Goal: Information Seeking & Learning: Check status

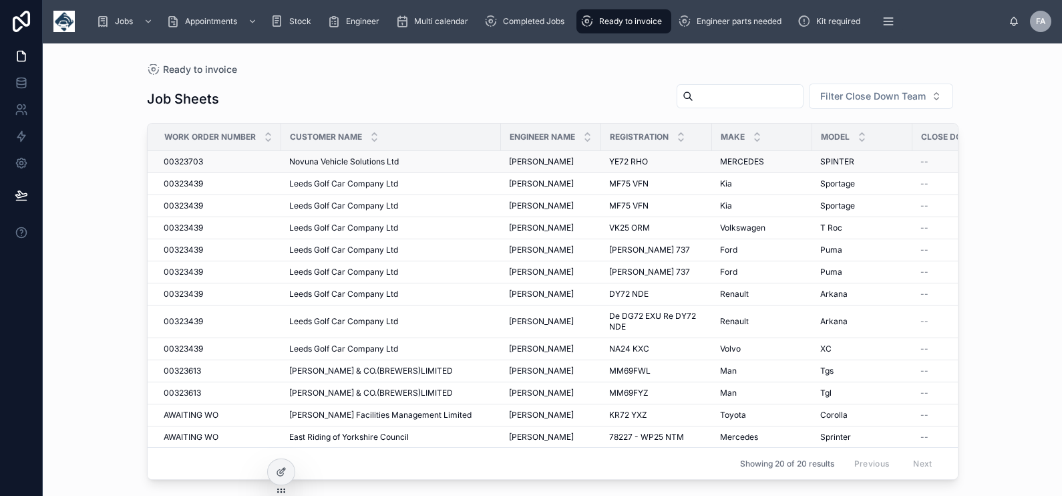
click at [198, 157] on span "00323703" at bounding box center [183, 161] width 39 height 11
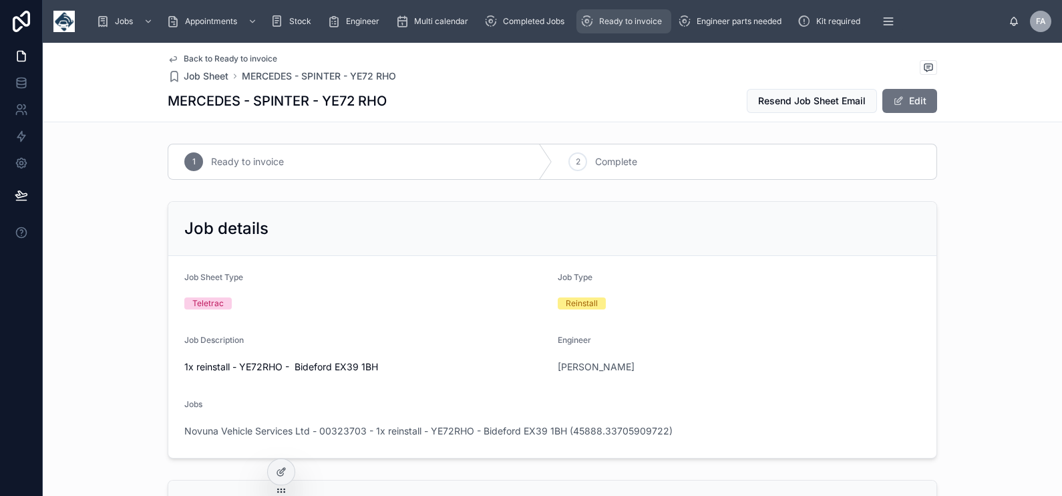
click at [590, 22] on icon "scrollable content" at bounding box center [587, 21] width 13 height 13
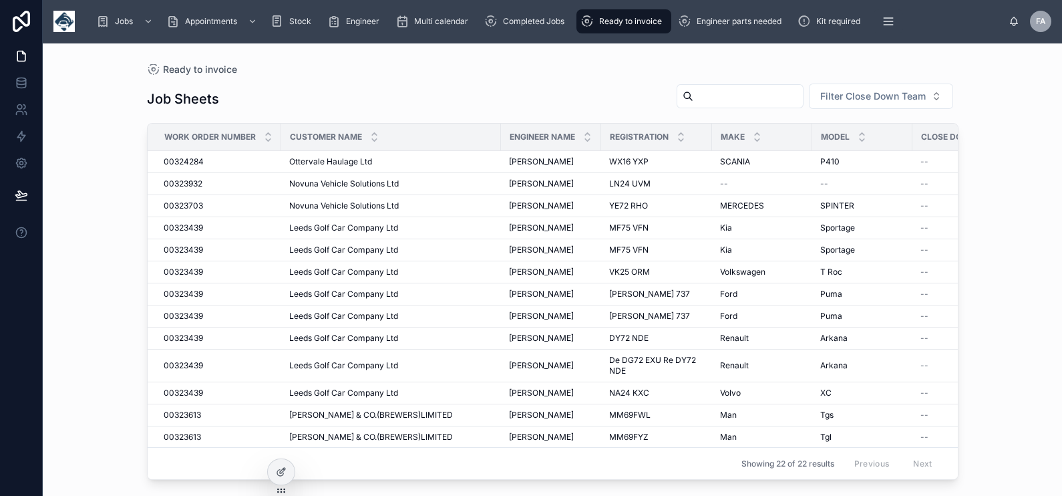
drag, startPoint x: 598, startPoint y: 25, endPoint x: 621, endPoint y: 34, distance: 24.9
click at [598, 25] on div "Ready to invoice" at bounding box center [624, 21] width 87 height 21
click at [167, 163] on span "00324284" at bounding box center [184, 161] width 40 height 11
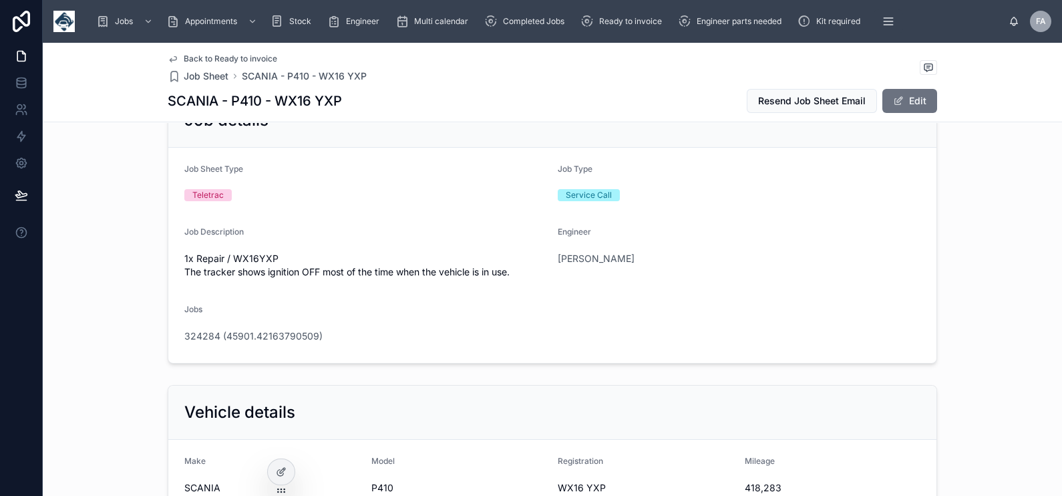
scroll to position [83, 0]
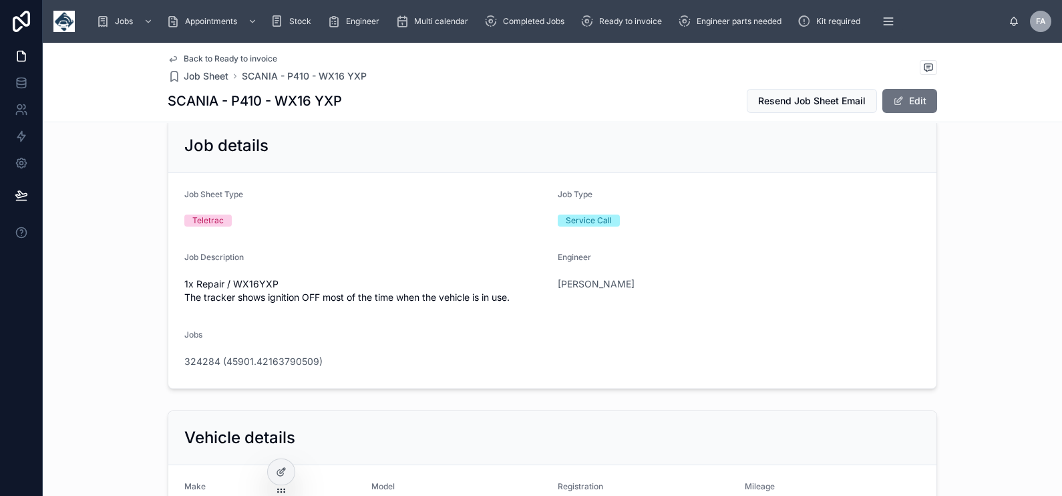
click at [257, 367] on div "324284 (45901.42163790509)" at bounding box center [552, 361] width 736 height 21
click at [259, 362] on span "324284 (45901.42163790509)" at bounding box center [253, 361] width 138 height 13
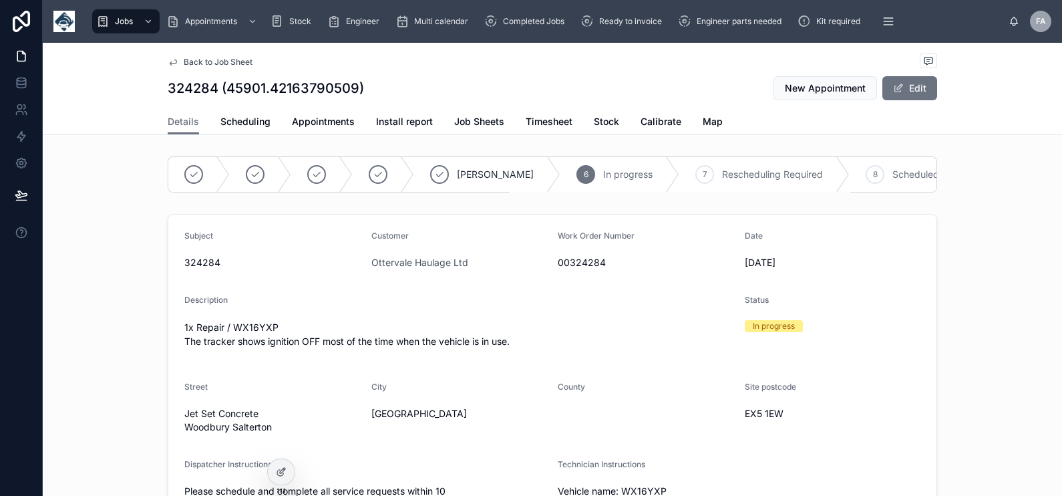
click at [563, 269] on span "00324284" at bounding box center [646, 262] width 176 height 13
copy span "00324284"
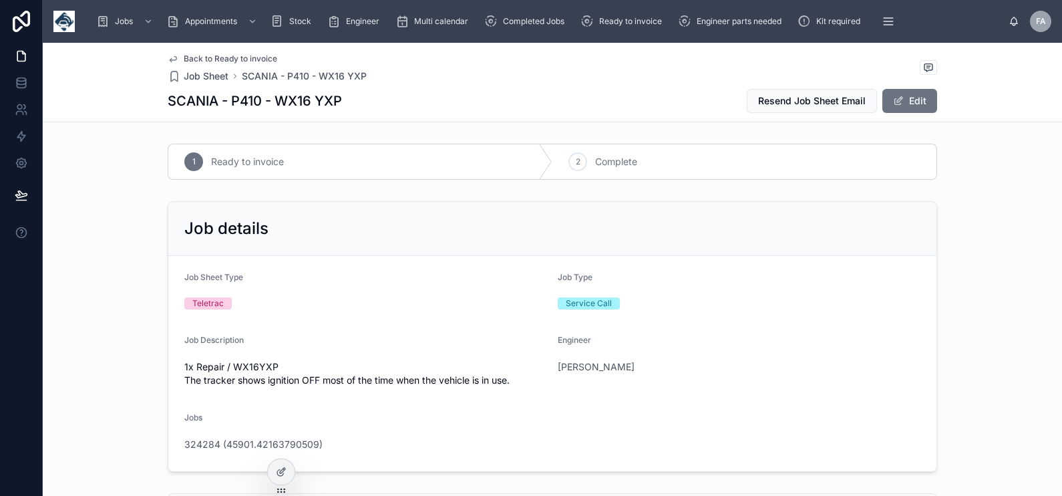
scroll to position [251, 0]
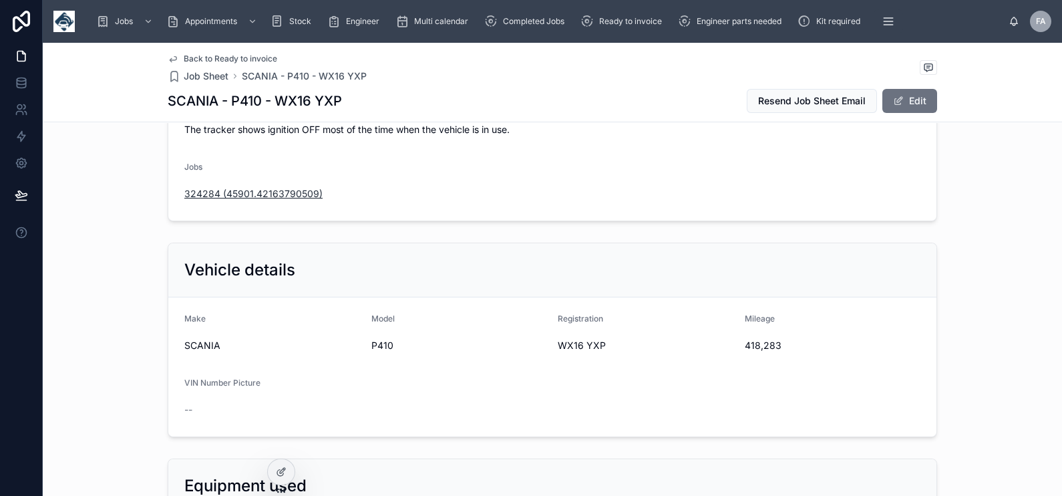
click at [273, 195] on span "324284 (45901.42163790509)" at bounding box center [253, 193] width 138 height 13
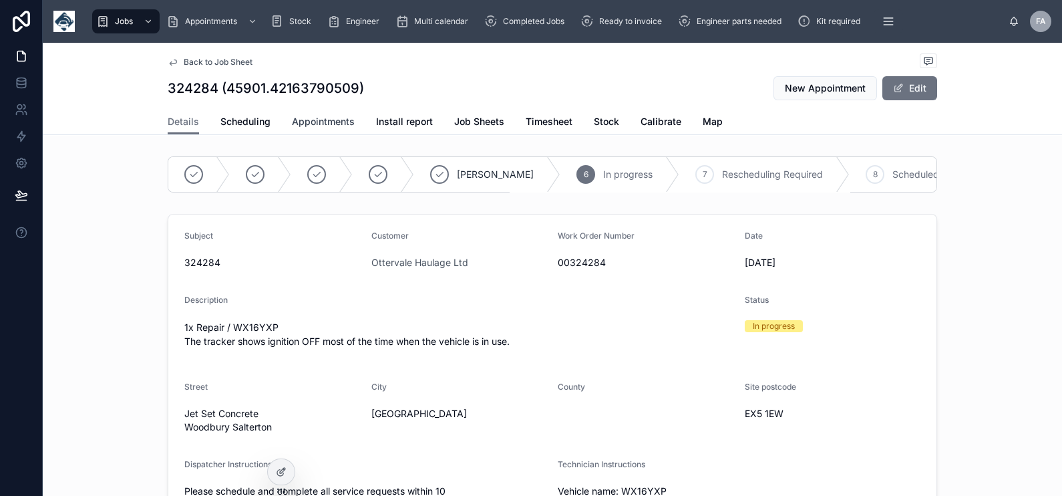
click at [300, 118] on span "Appointments" at bounding box center [323, 121] width 63 height 13
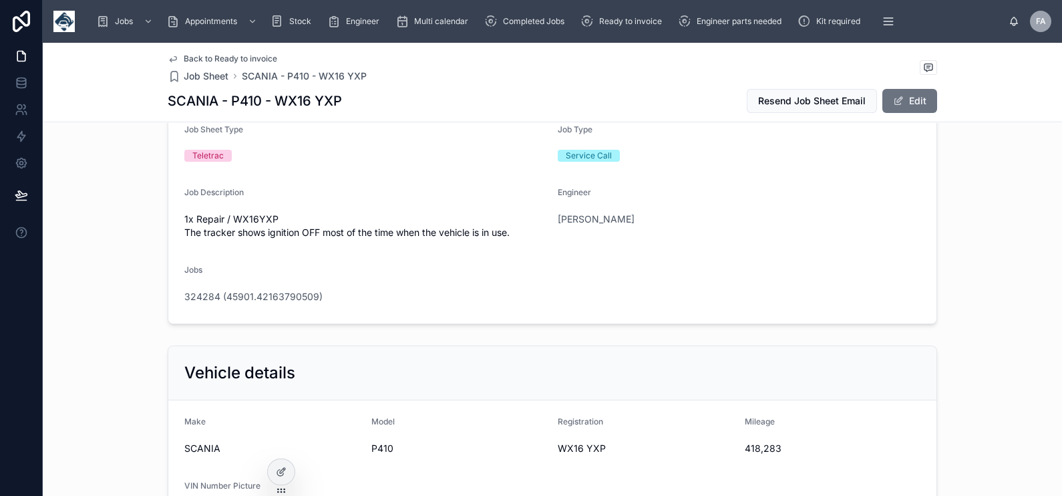
scroll to position [333, 0]
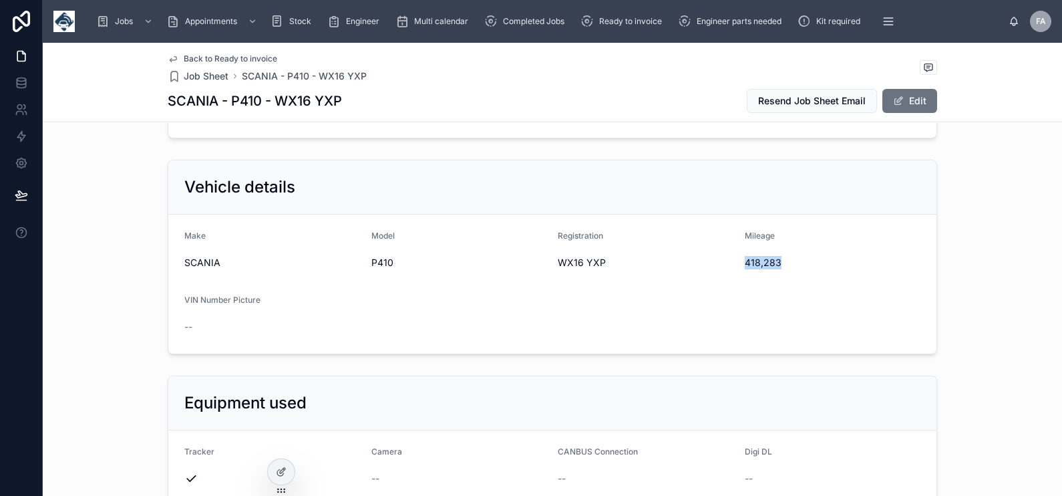
drag, startPoint x: 736, startPoint y: 259, endPoint x: 792, endPoint y: 264, distance: 55.7
click at [792, 264] on form "Make SCANIA Model P410 Registration WX16 YXP Mileage 418,283 VIN Number Picture…" at bounding box center [552, 283] width 768 height 139
copy span "418,283"
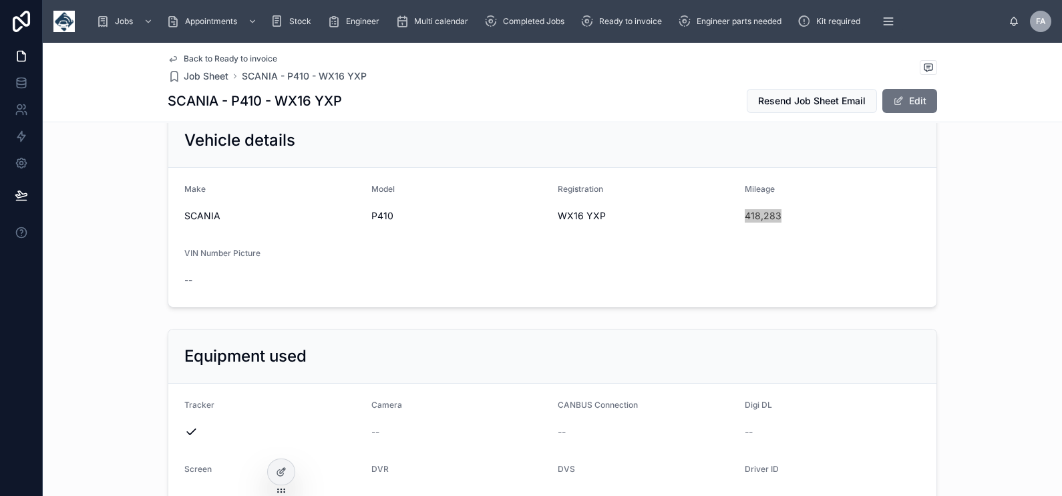
scroll to position [418, 0]
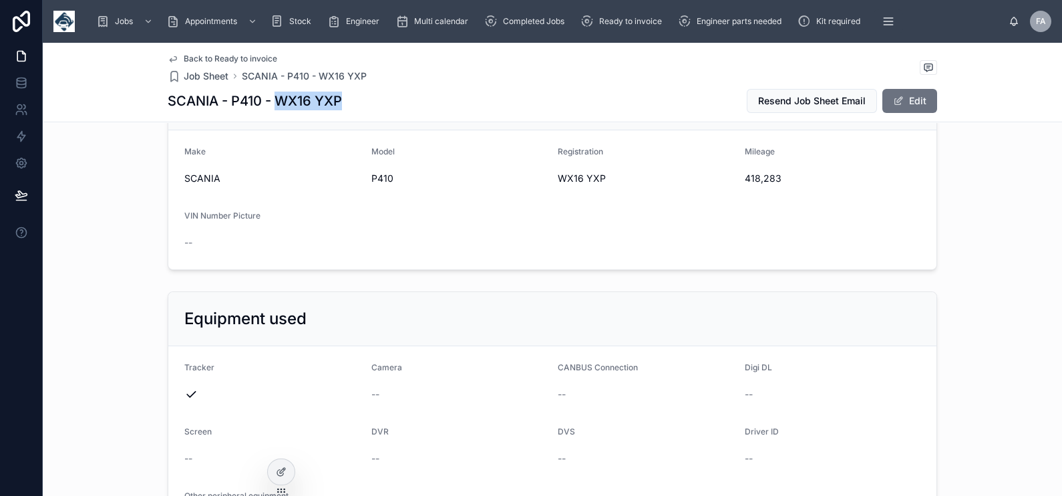
drag, startPoint x: 269, startPoint y: 100, endPoint x: 344, endPoint y: 107, distance: 75.9
click at [344, 107] on div "SCANIA - P410 - WX16 YXP Resend Job Sheet Email Edit" at bounding box center [553, 100] width 770 height 25
copy h1 "WX16 YXP"
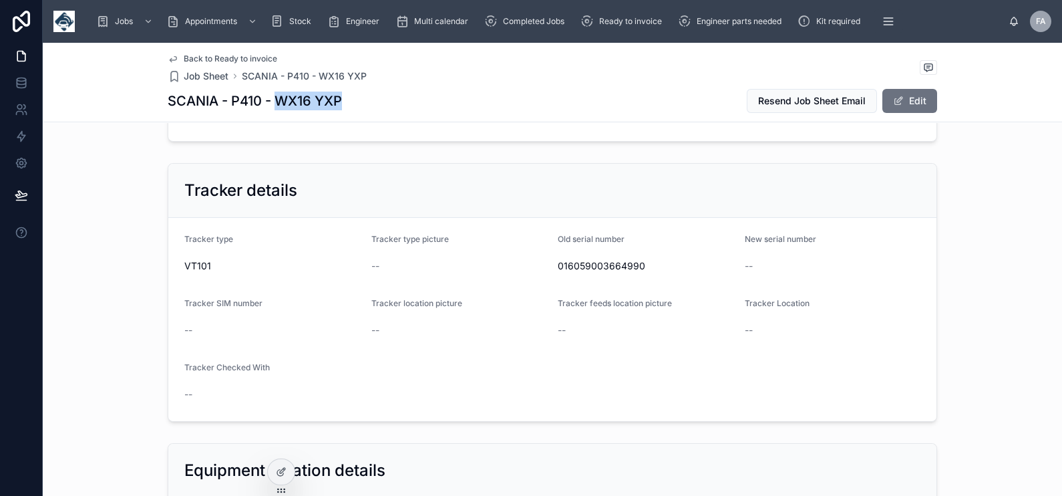
scroll to position [919, 0]
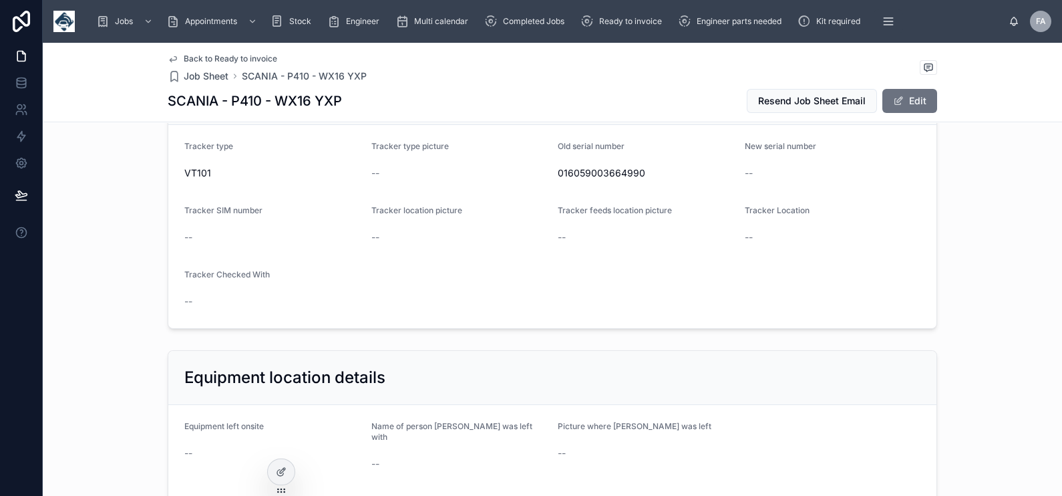
click at [630, 170] on span "016059003664990" at bounding box center [646, 172] width 176 height 13
copy span "016059003664990"
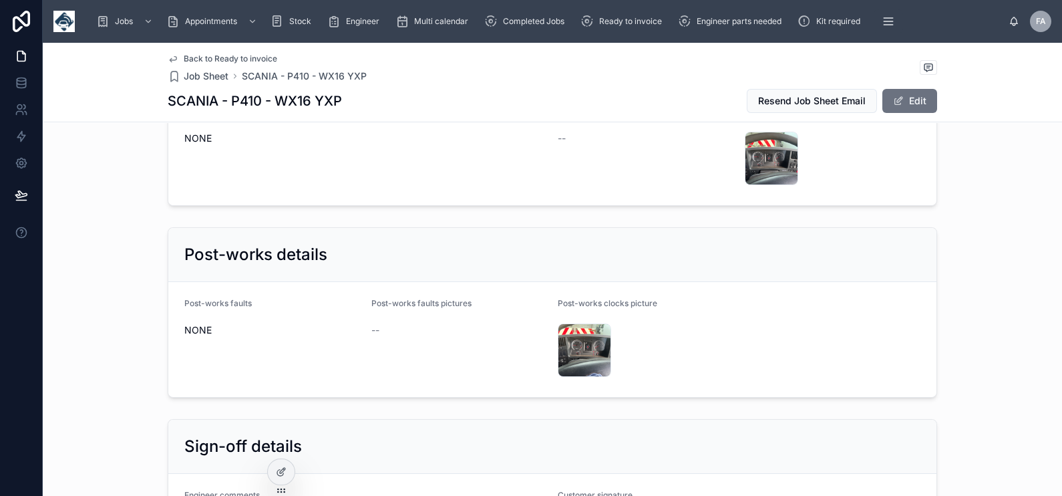
scroll to position [2338, 0]
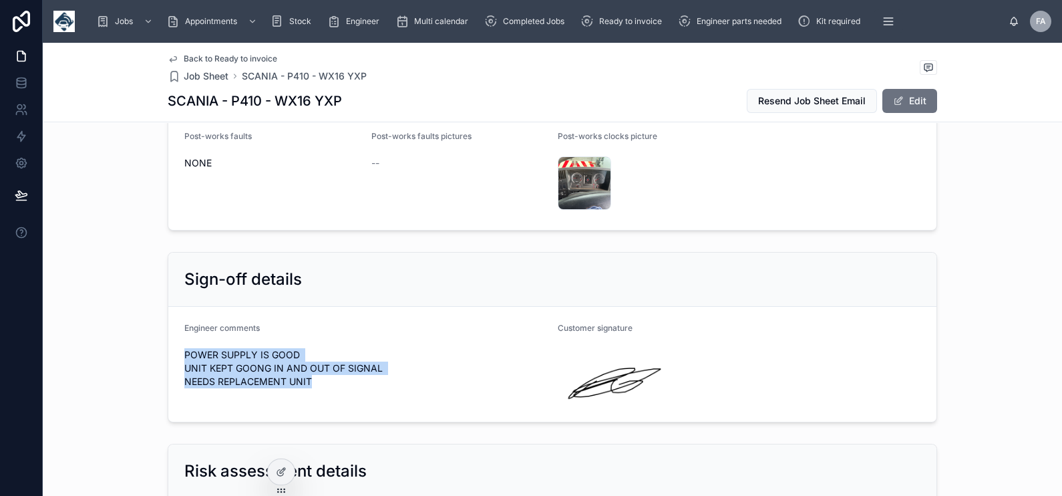
drag, startPoint x: 176, startPoint y: 338, endPoint x: 321, endPoint y: 377, distance: 150.1
click at [321, 377] on form "Engineer comments POWER SUPPLY IS GOOD UNIT KEPT GOONG IN AND OUT OF SIGNAL NEE…" at bounding box center [552, 364] width 768 height 115
copy span "POWER SUPPLY IS GOOD UNIT KEPT GOONG IN AND OUT OF SIGNAL NEEDS REPLACEMENT UNIT"
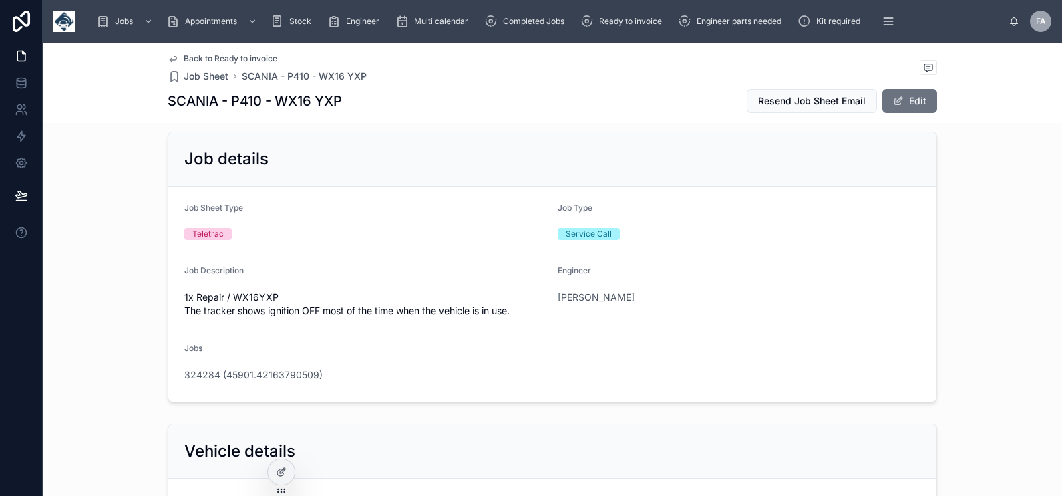
scroll to position [0, 0]
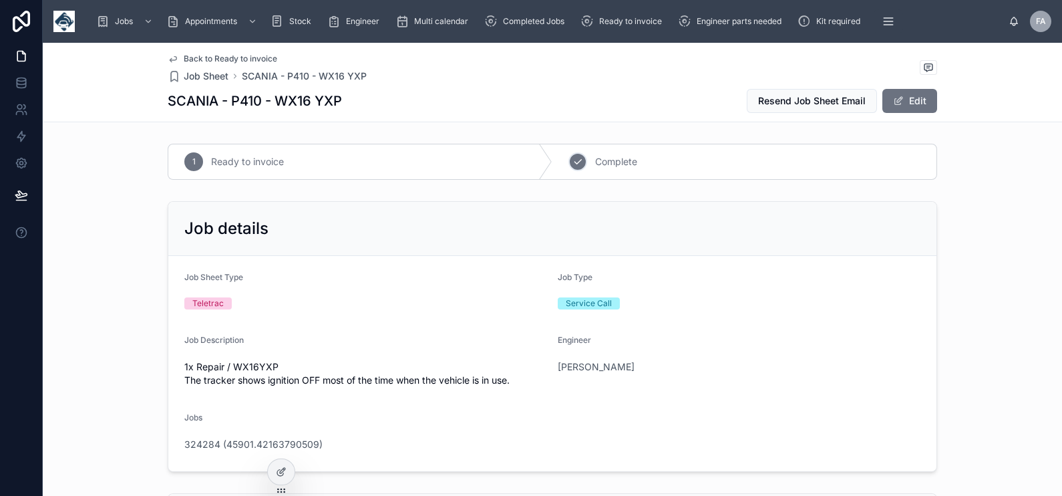
click at [573, 160] on icon at bounding box center [578, 161] width 11 height 11
click at [295, 446] on span "324284 (45901.42163790509)" at bounding box center [253, 444] width 138 height 13
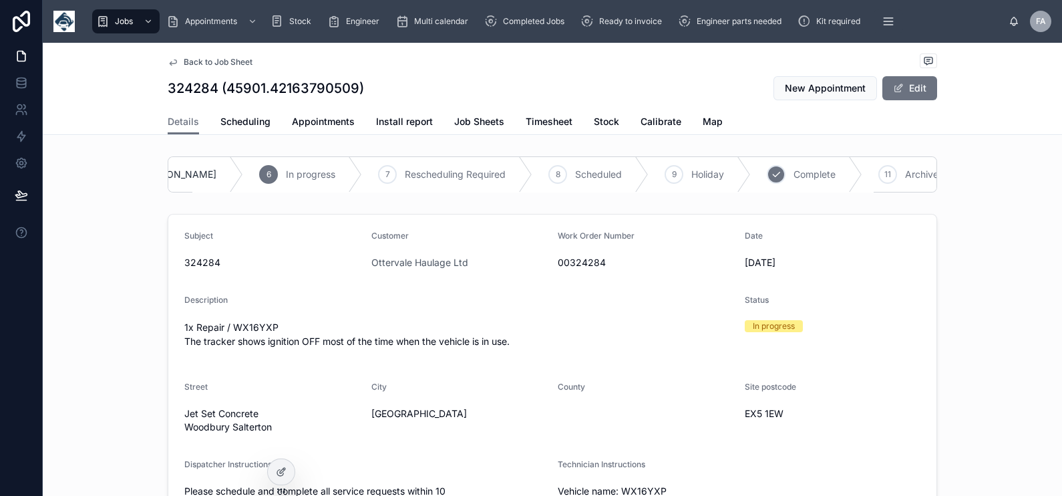
click at [751, 175] on div "10 Complete" at bounding box center [807, 174] width 112 height 35
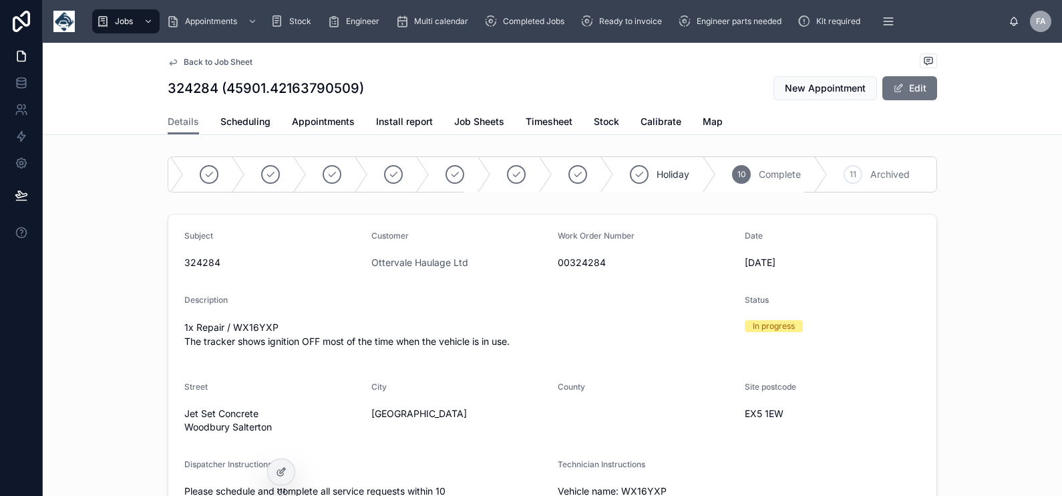
scroll to position [0, 47]
click at [301, 124] on span "Appointments" at bounding box center [323, 121] width 63 height 13
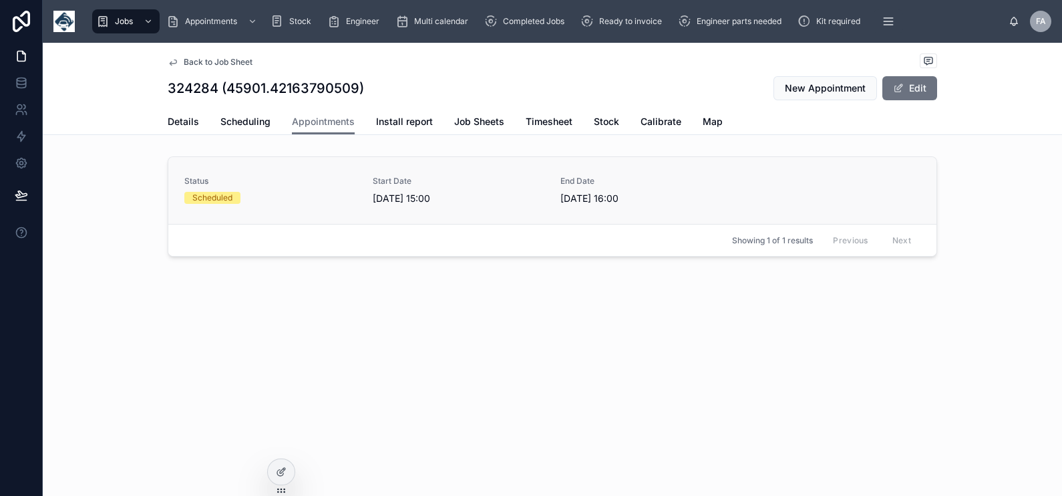
click at [299, 194] on div "Scheduled" at bounding box center [270, 198] width 172 height 12
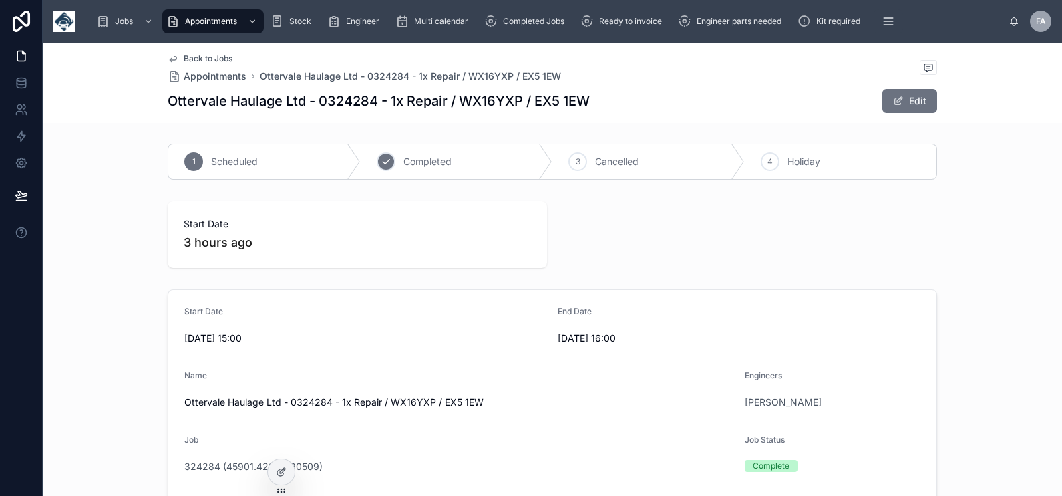
click at [383, 162] on icon at bounding box center [386, 161] width 11 height 11
drag, startPoint x: 597, startPoint y: 25, endPoint x: 1048, endPoint y: 120, distance: 460.3
click at [597, 24] on div "Ready to invoice" at bounding box center [624, 21] width 87 height 21
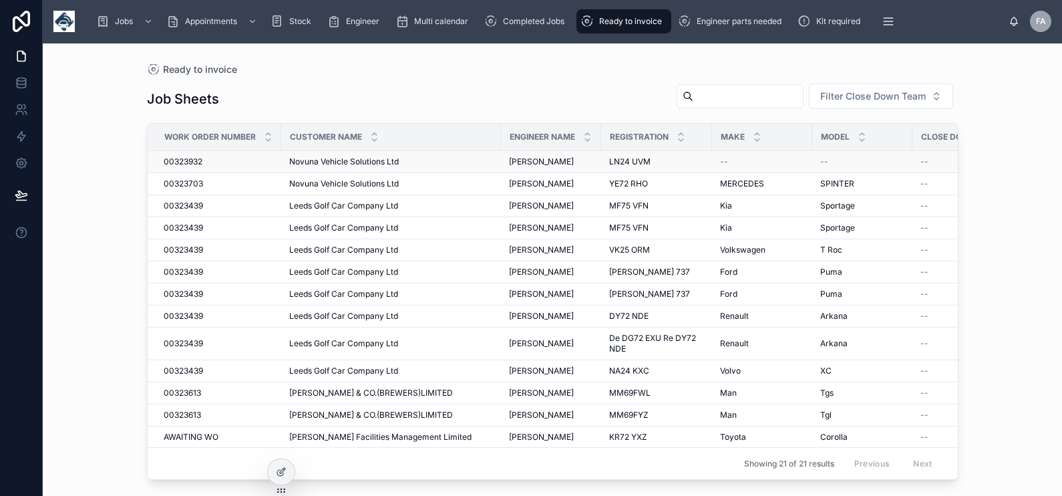
click at [199, 162] on span "00323932" at bounding box center [183, 161] width 39 height 11
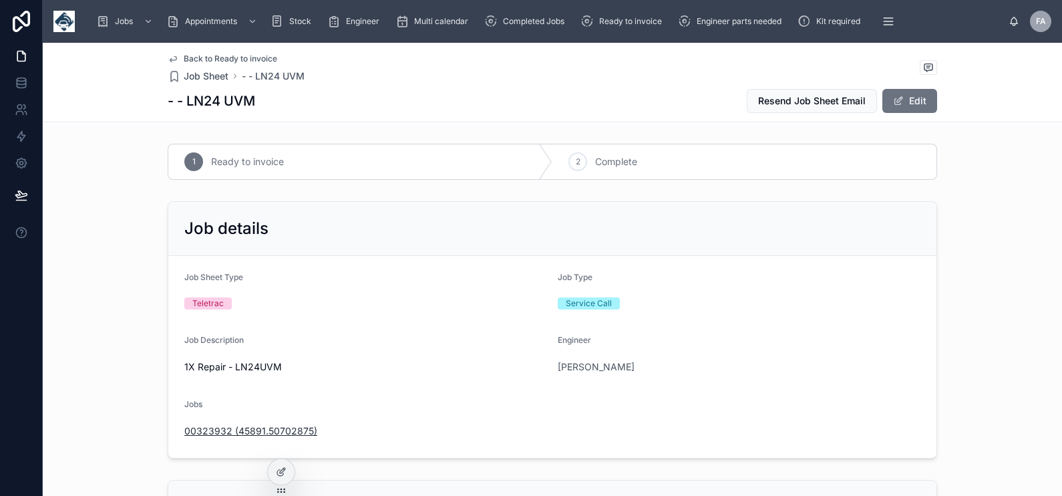
click at [283, 424] on span "00323932 (45891.50702875)" at bounding box center [250, 430] width 133 height 13
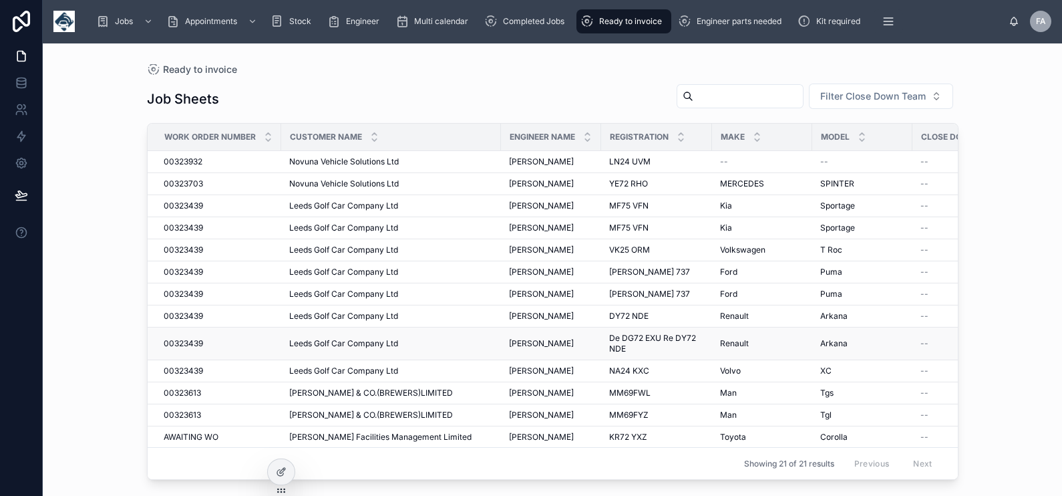
scroll to position [83, 0]
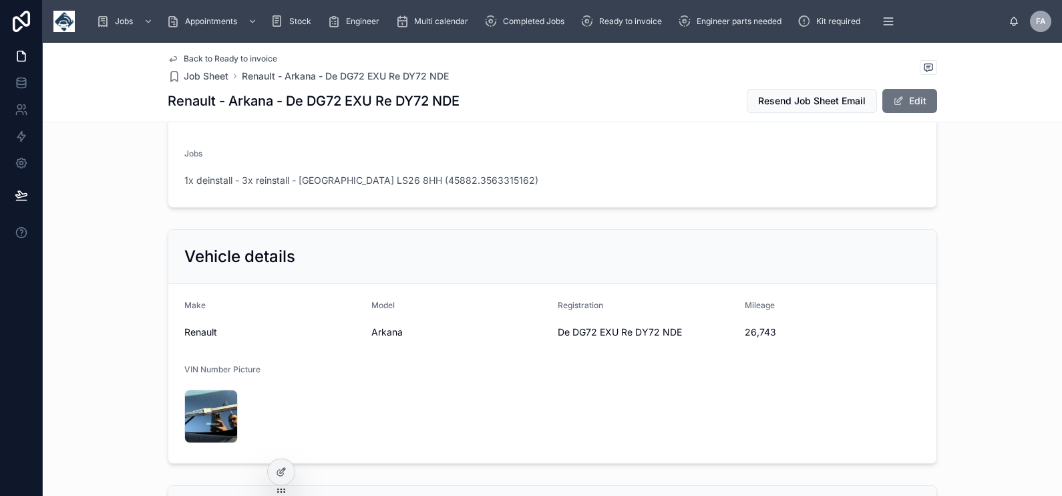
scroll to position [668, 0]
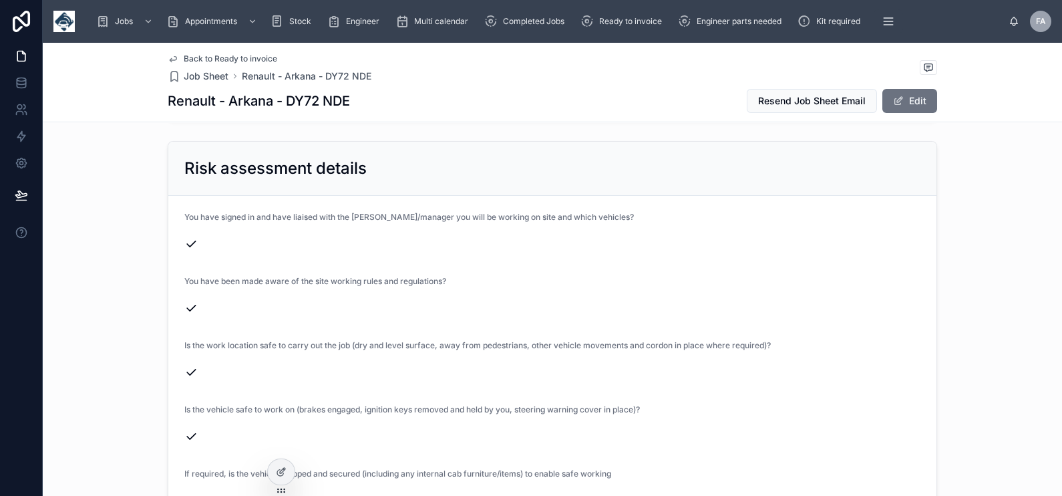
scroll to position [1252, 0]
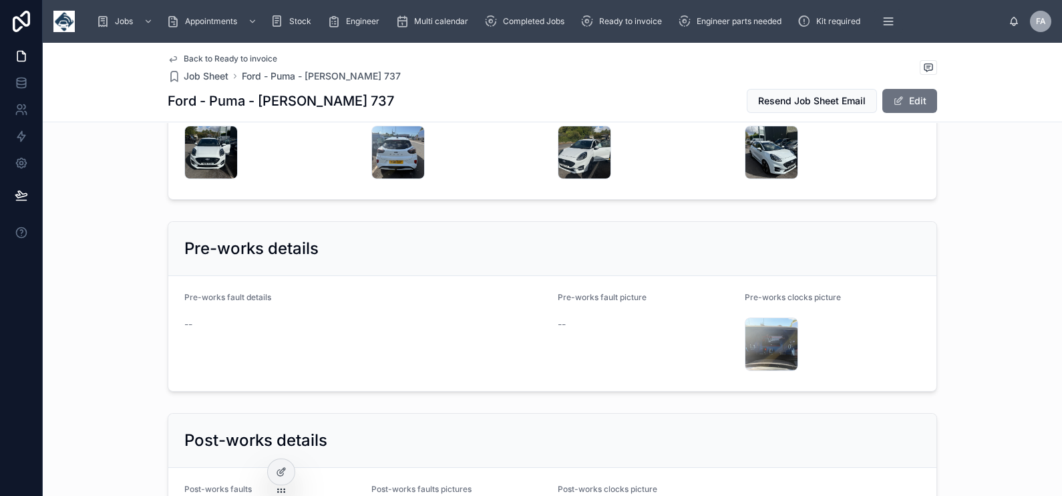
scroll to position [1420, 0]
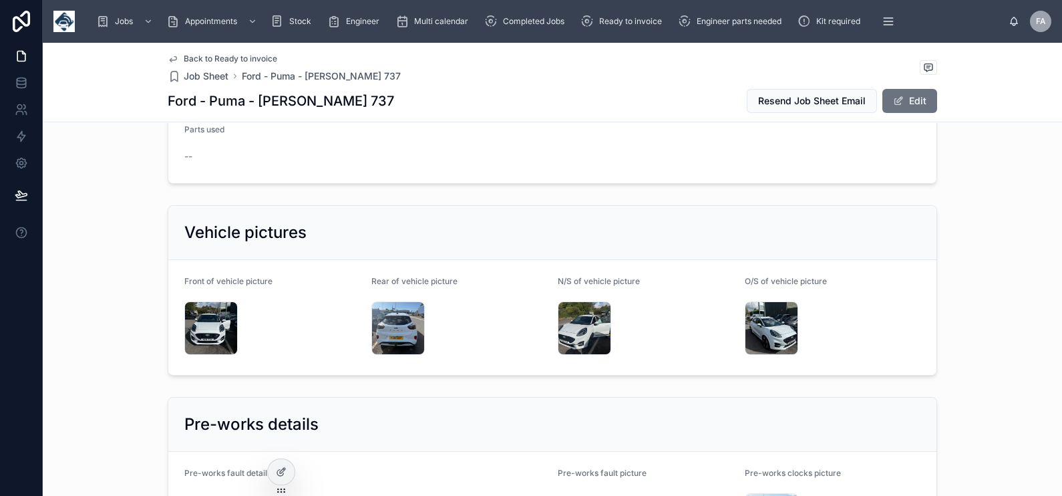
scroll to position [1921, 0]
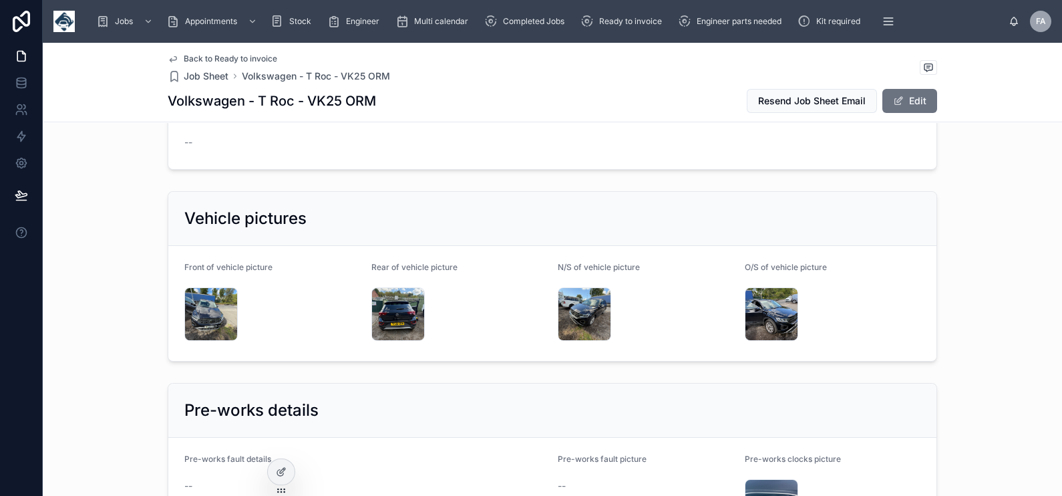
scroll to position [1169, 0]
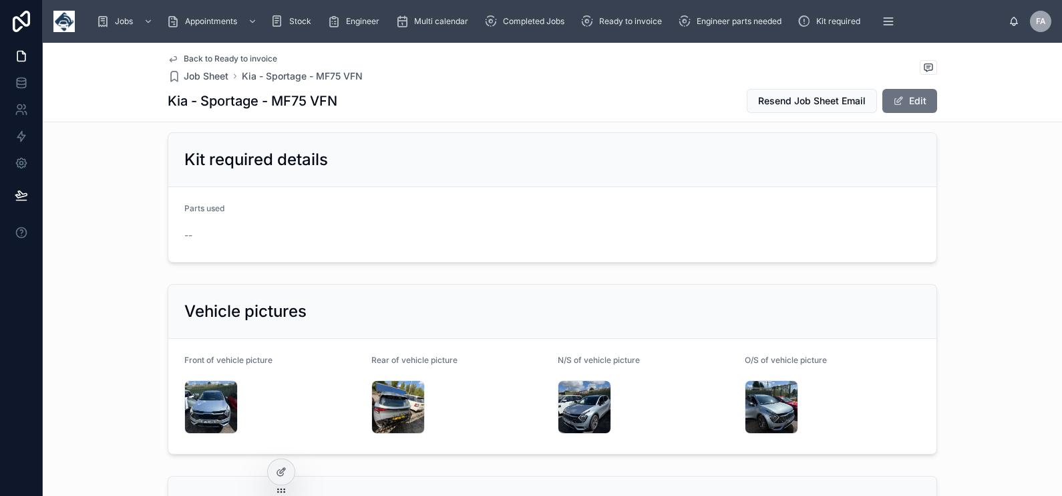
scroll to position [1336, 0]
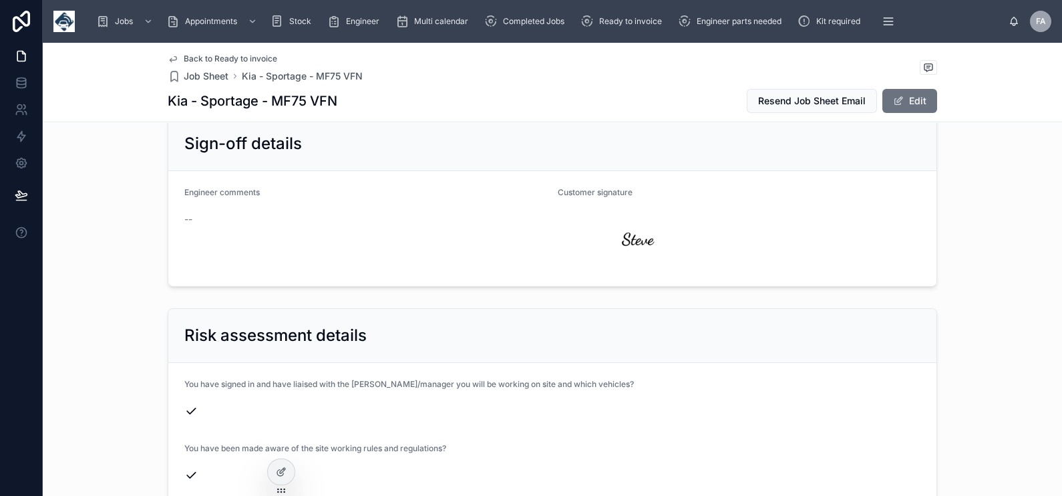
scroll to position [1252, 0]
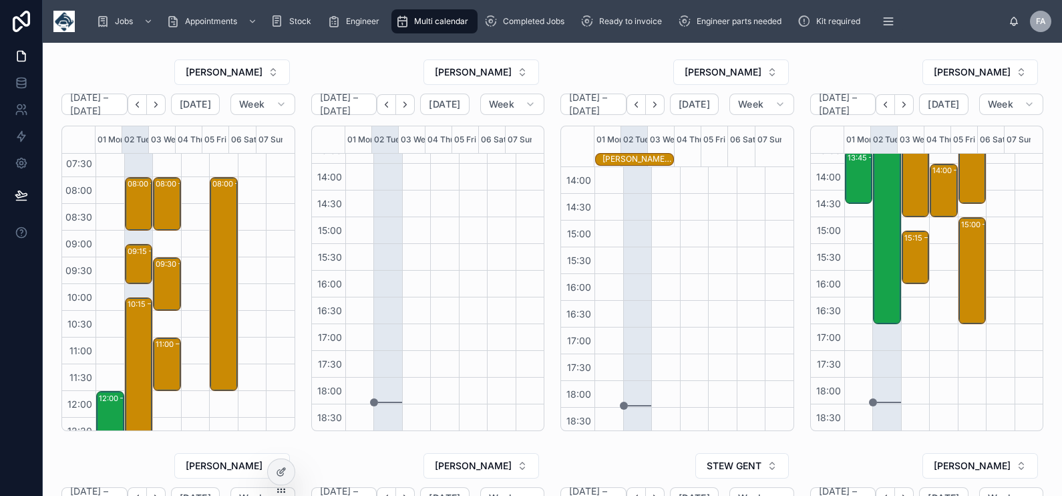
scroll to position [280, 0]
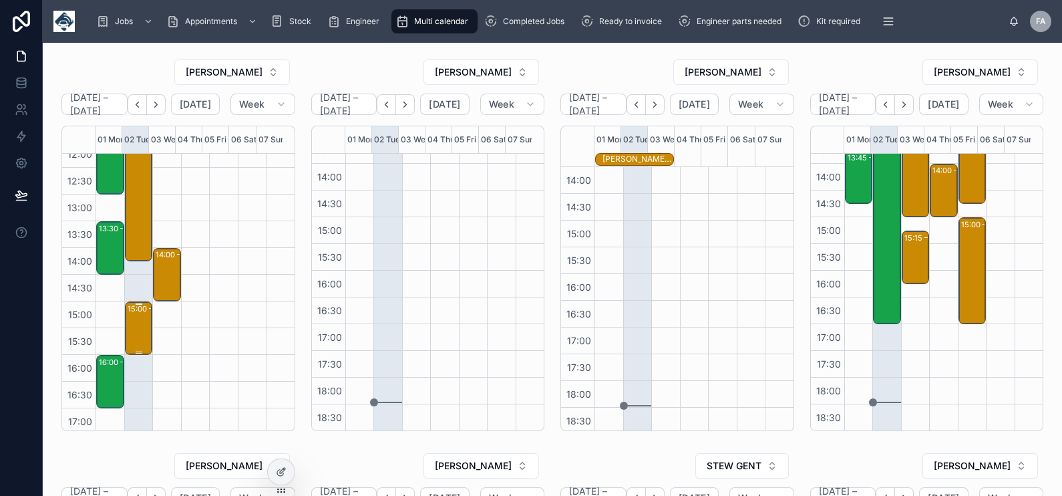
click at [134, 326] on div "15:00 – 16:00 Ottervale Haulage Ltd - 0324284 - 1x Repair / WX16YXP / EX5 1EW" at bounding box center [140, 328] width 24 height 51
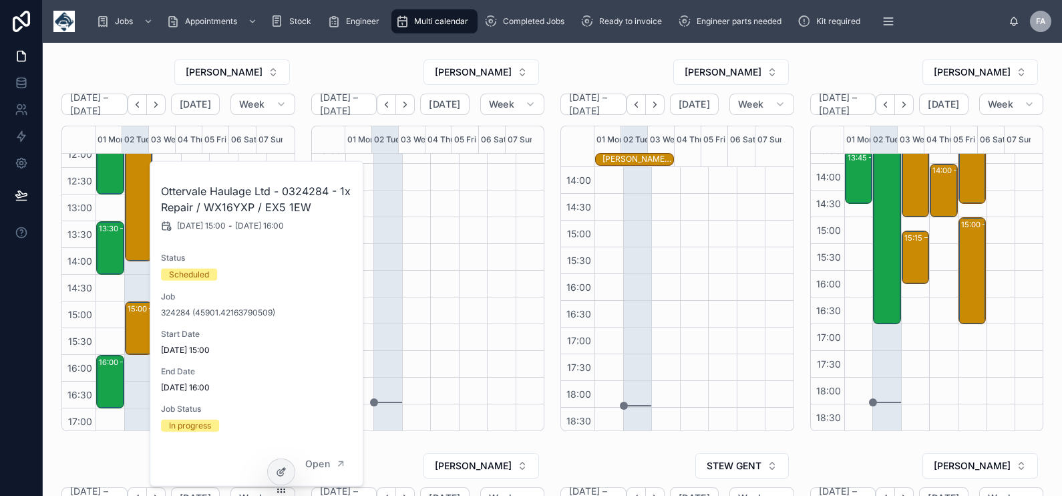
click at [306, 187] on h2 "Ottervale Haulage Ltd - 0324284 - 1x Repair / WX16YXP / EX5 1EW" at bounding box center [257, 199] width 192 height 32
copy h2 "0324284"
